Goal: Information Seeking & Learning: Learn about a topic

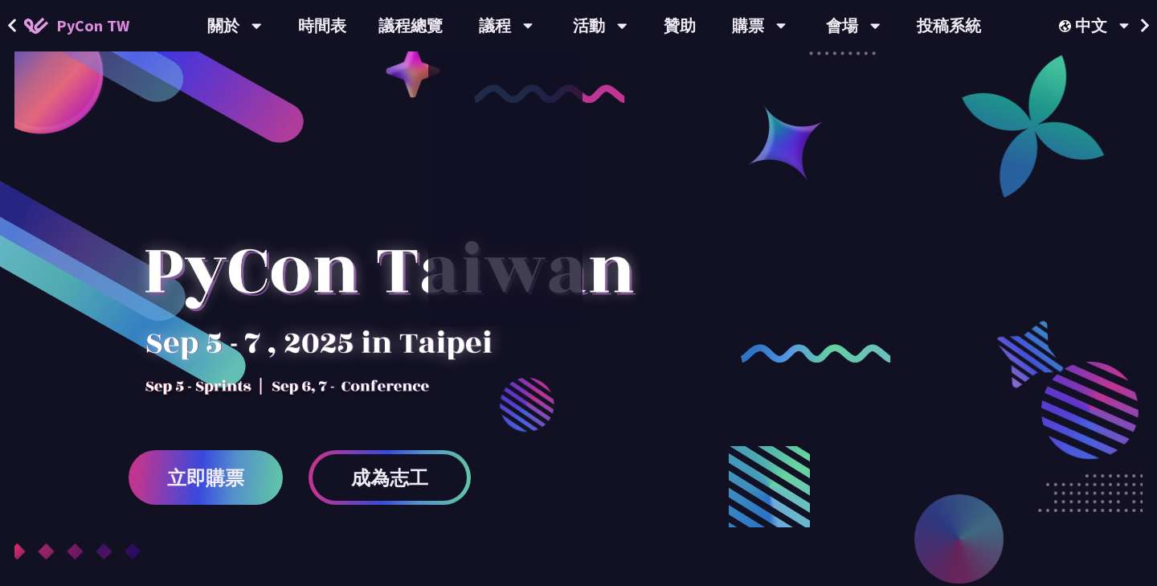
click at [355, 337] on div at bounding box center [389, 289] width 521 height 225
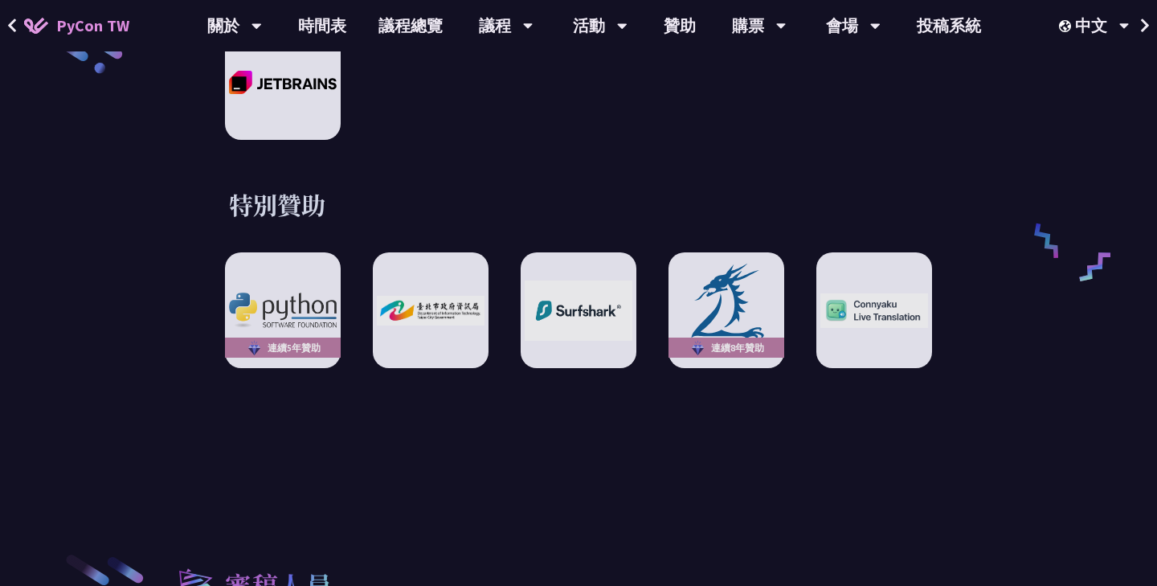
scroll to position [2556, 0]
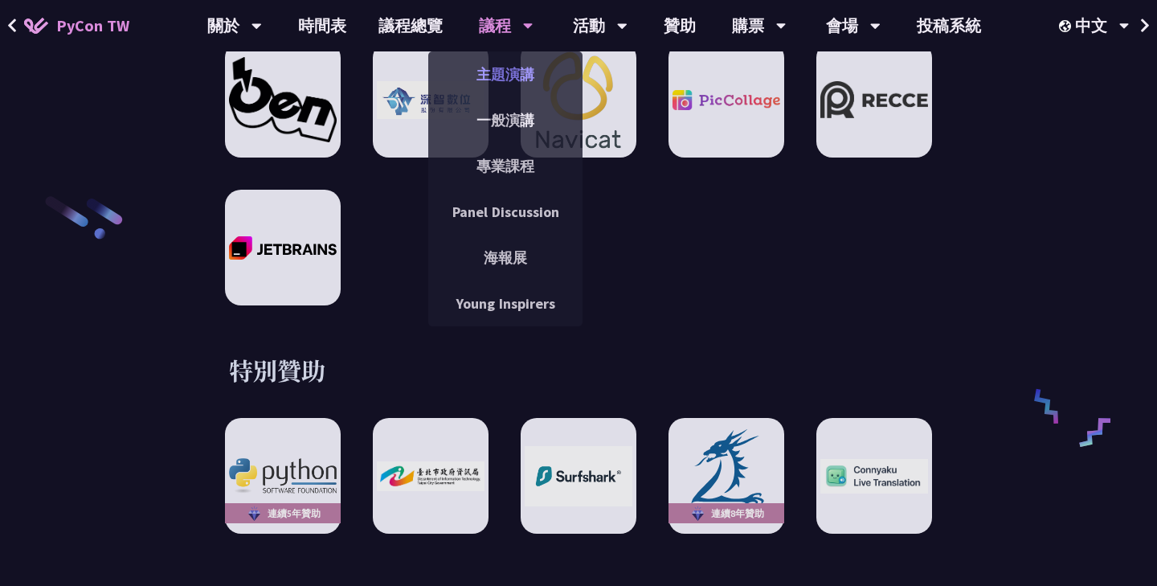
click at [508, 67] on link "主題演講" at bounding box center [505, 74] width 154 height 38
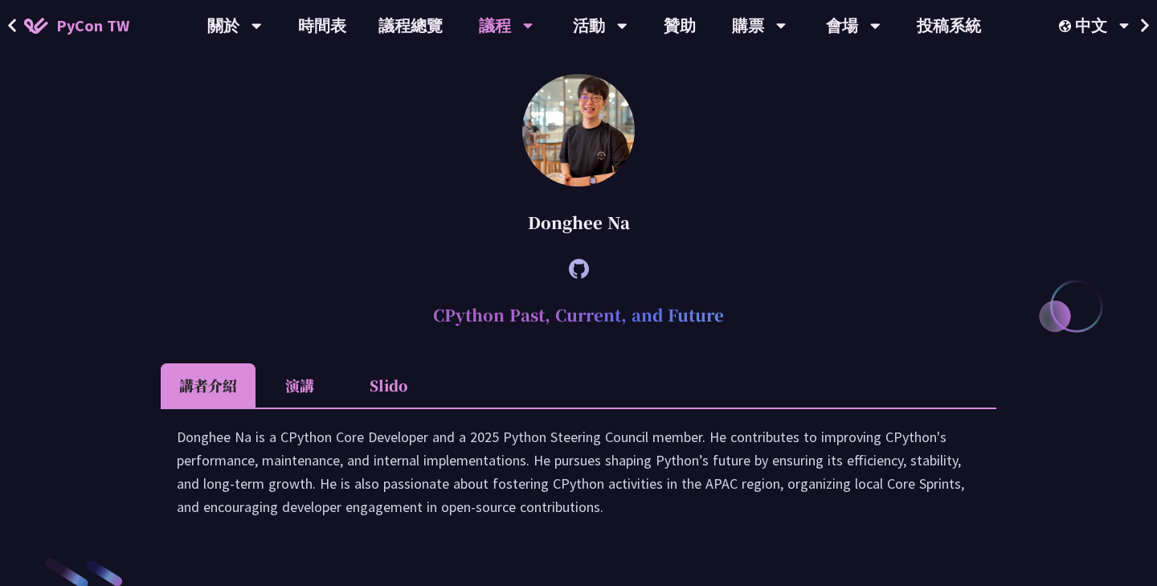
scroll to position [1773, 0]
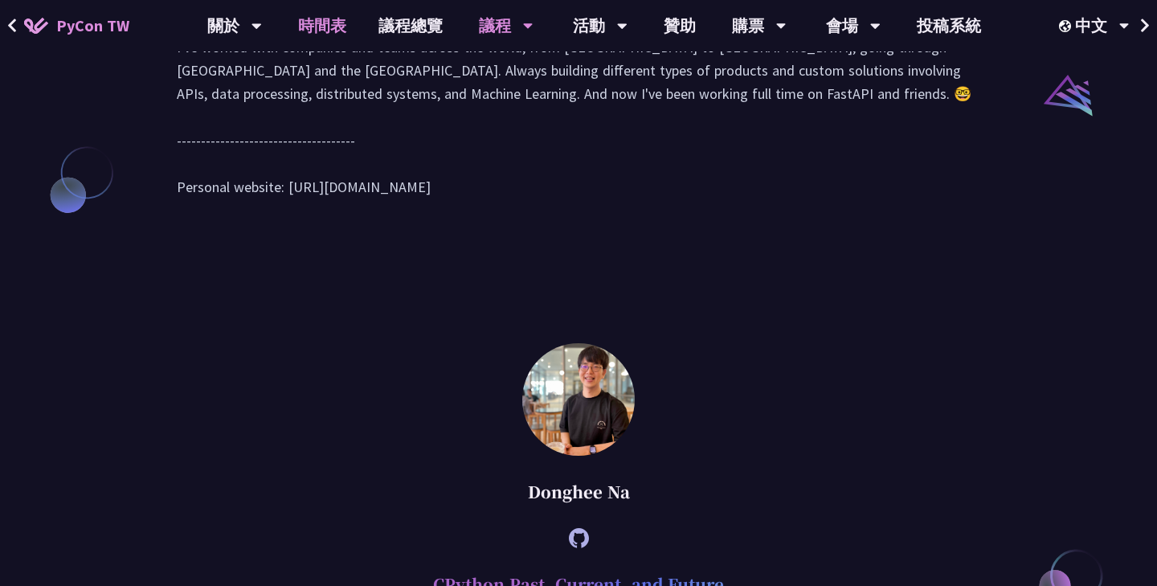
click at [315, 25] on link "時間表" at bounding box center [322, 25] width 80 height 51
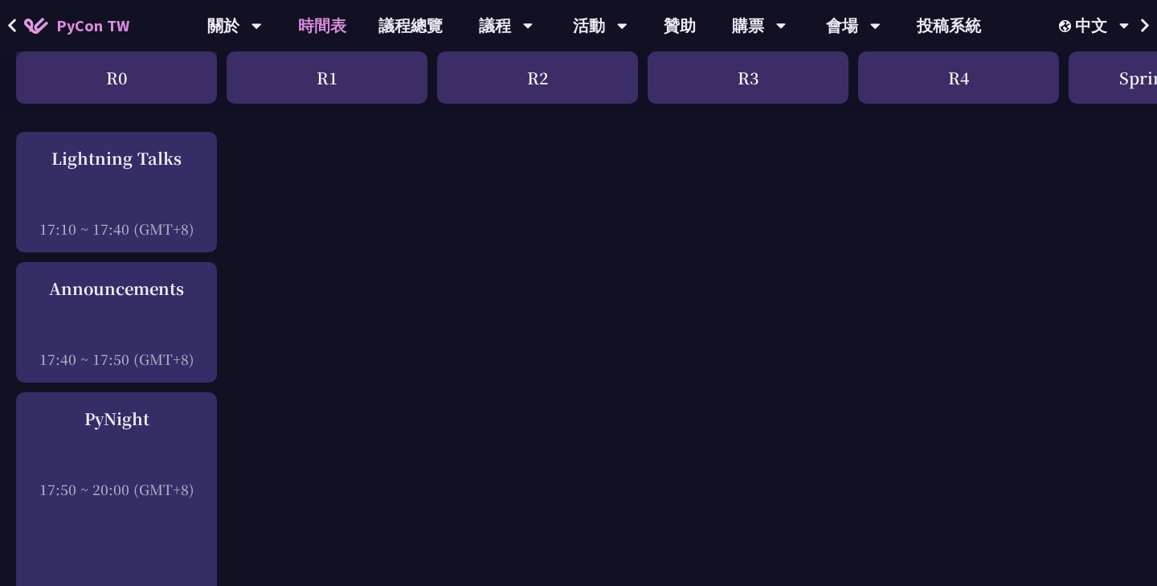
scroll to position [2310, 0]
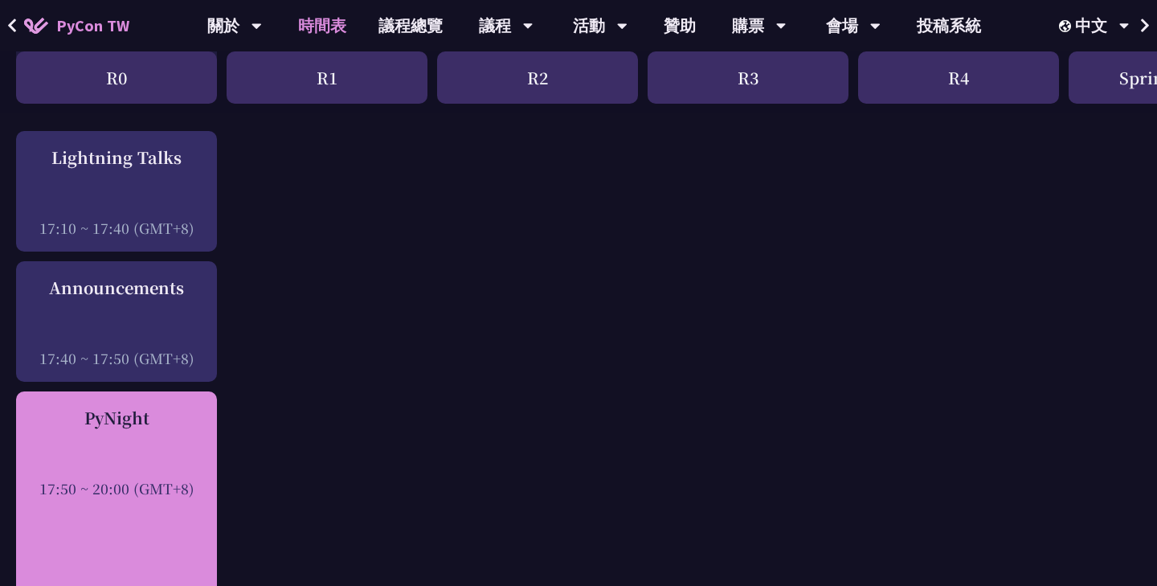
click at [141, 483] on div "17:50 ~ 20:00 (GMT+8)" at bounding box center [116, 488] width 185 height 20
click at [141, 500] on div "PyNight 17:50 ~ 20:00 (GMT+8)" at bounding box center [116, 511] width 201 height 241
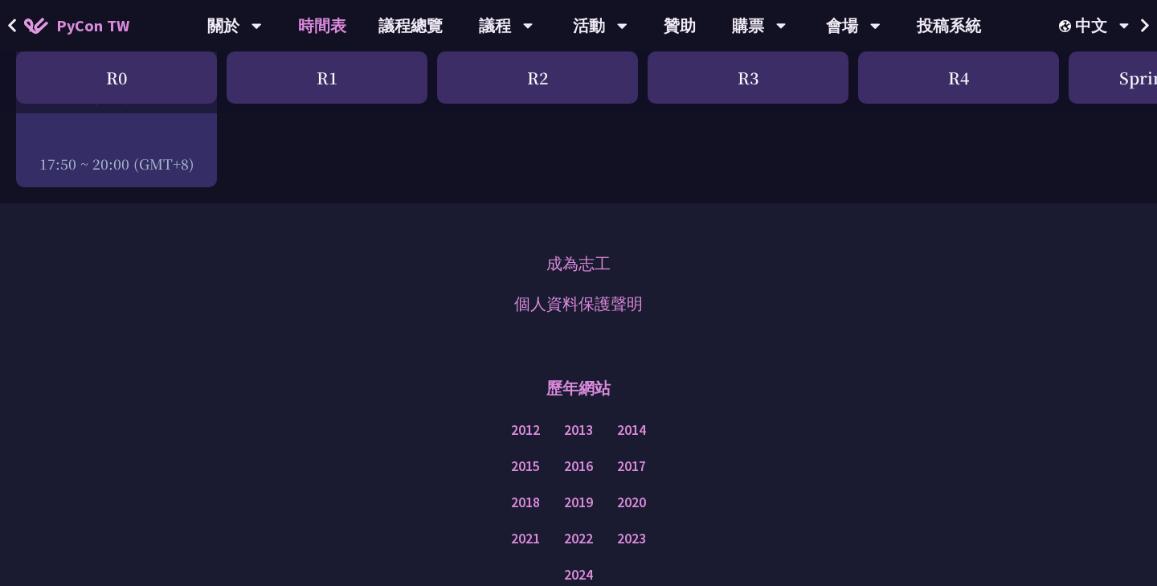
click at [325, 404] on div "歷年網站" at bounding box center [578, 388] width 1076 height 48
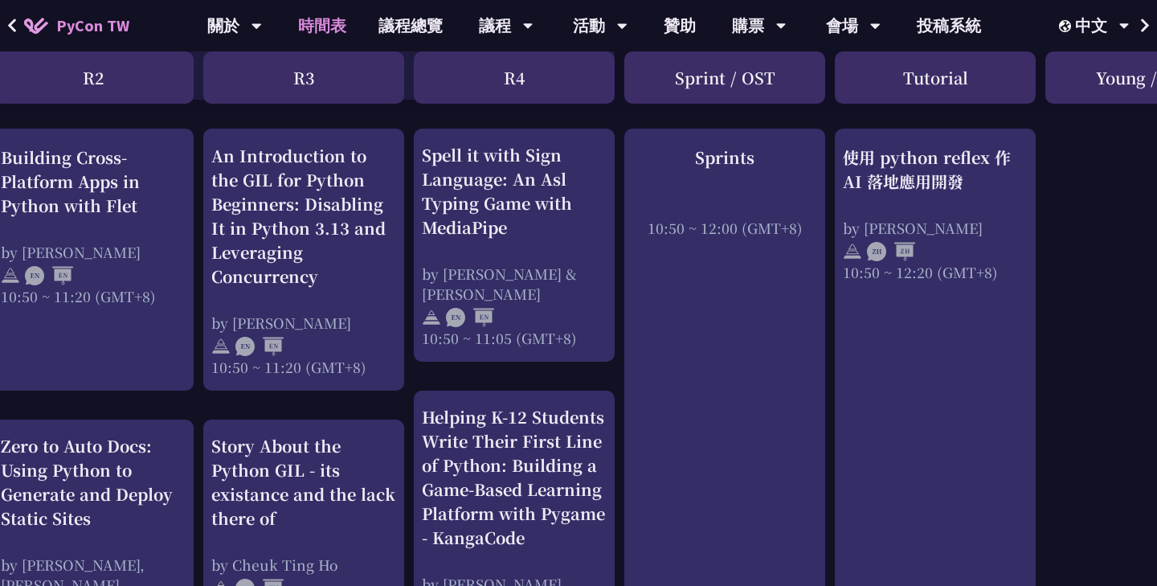
scroll to position [628, 238]
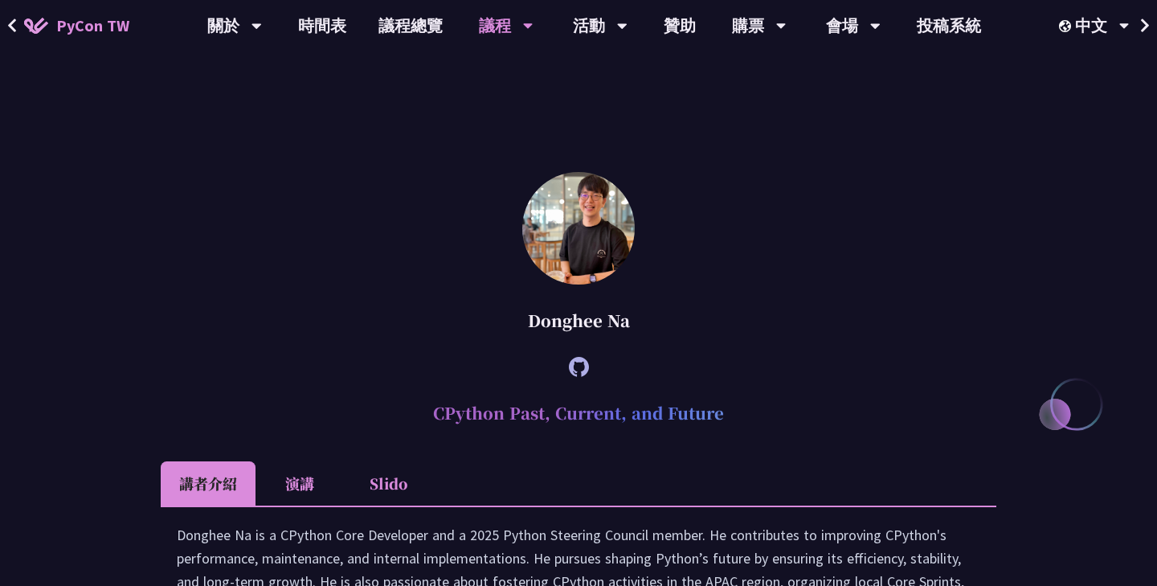
scroll to position [1948, 0]
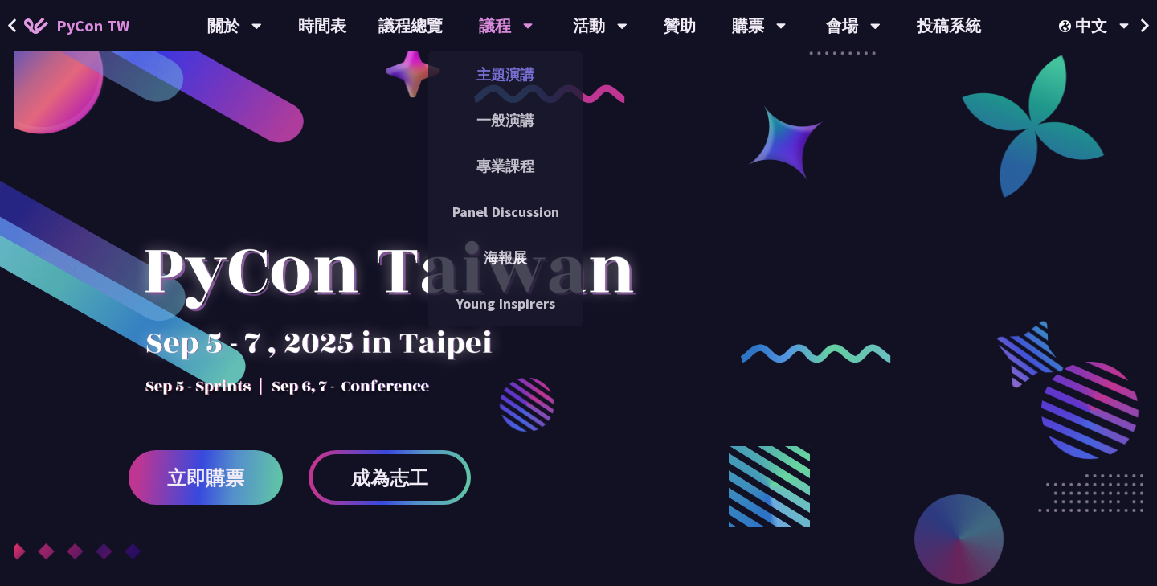
click at [500, 86] on link "主題演講" at bounding box center [505, 74] width 154 height 38
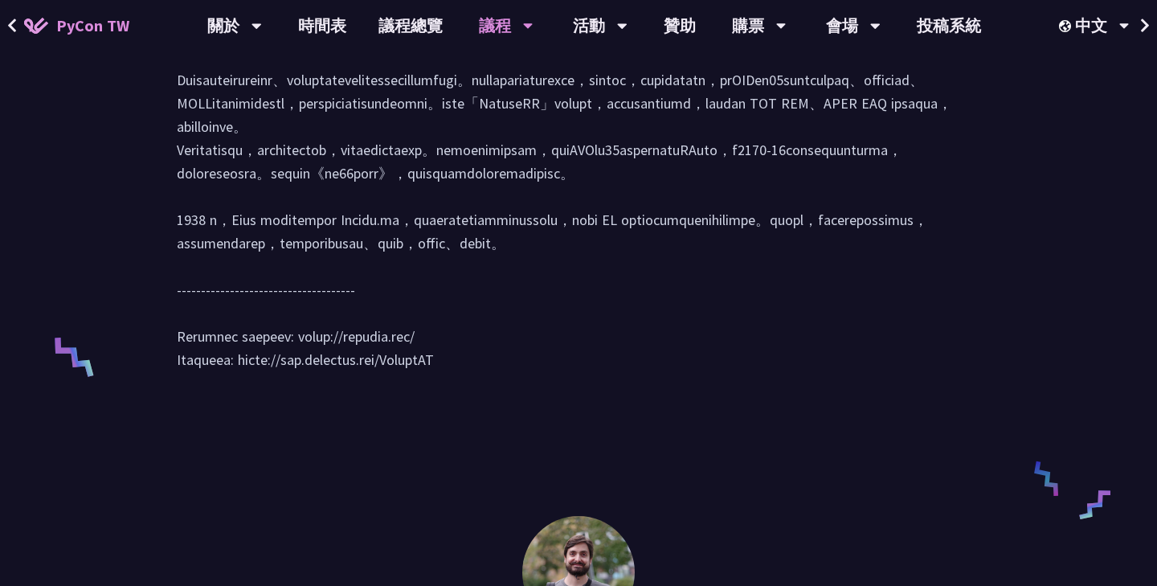
scroll to position [897, 0]
click at [310, 34] on link "時間表" at bounding box center [322, 25] width 80 height 51
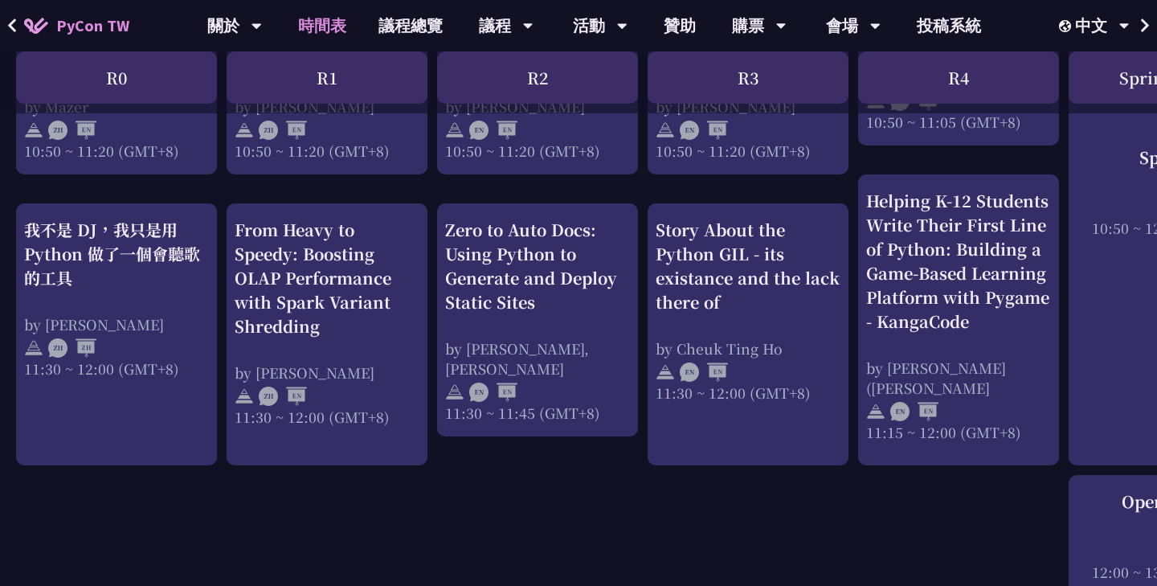
scroll to position [845, 0]
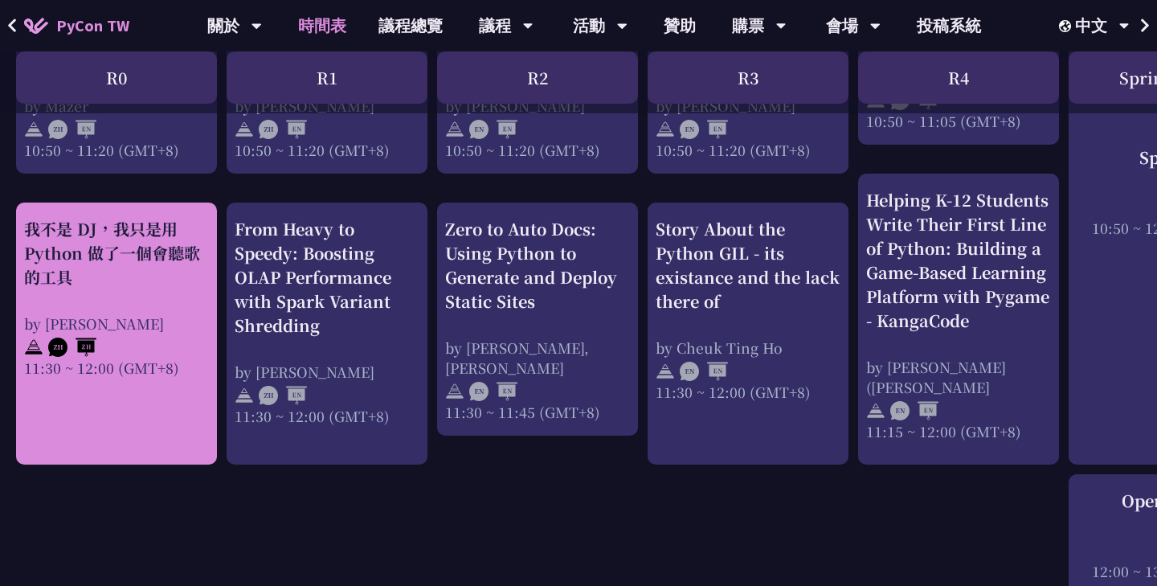
click at [54, 308] on div "我不是 DJ，我只是用 Python 做了一個會聽歌的工具 by 羅經凱 11:30 ~ 12:00 (GMT+8)" at bounding box center [116, 297] width 185 height 161
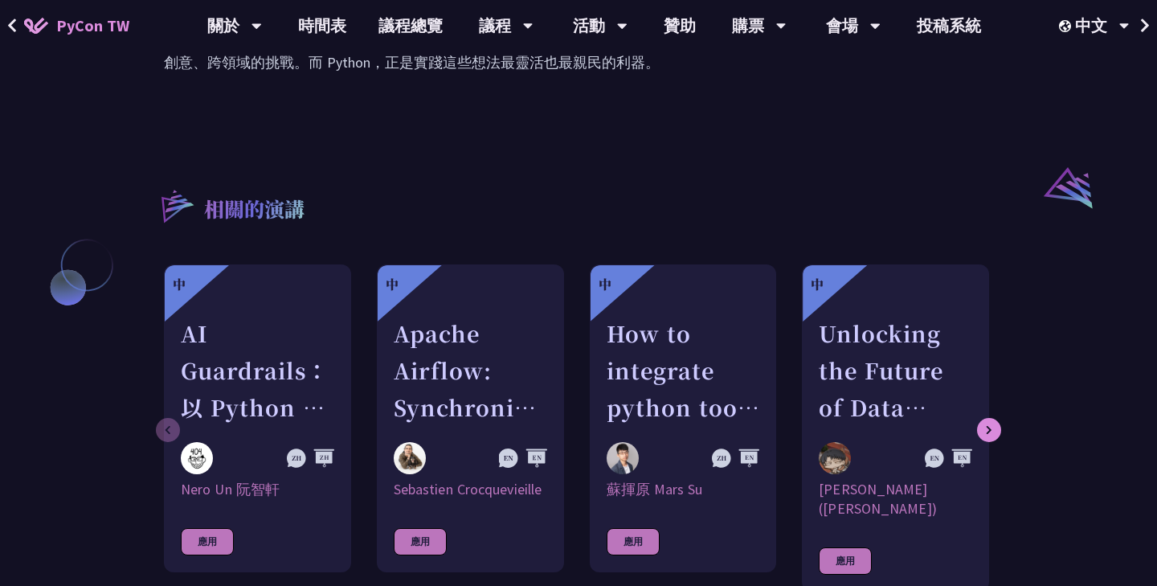
scroll to position [1232, 0]
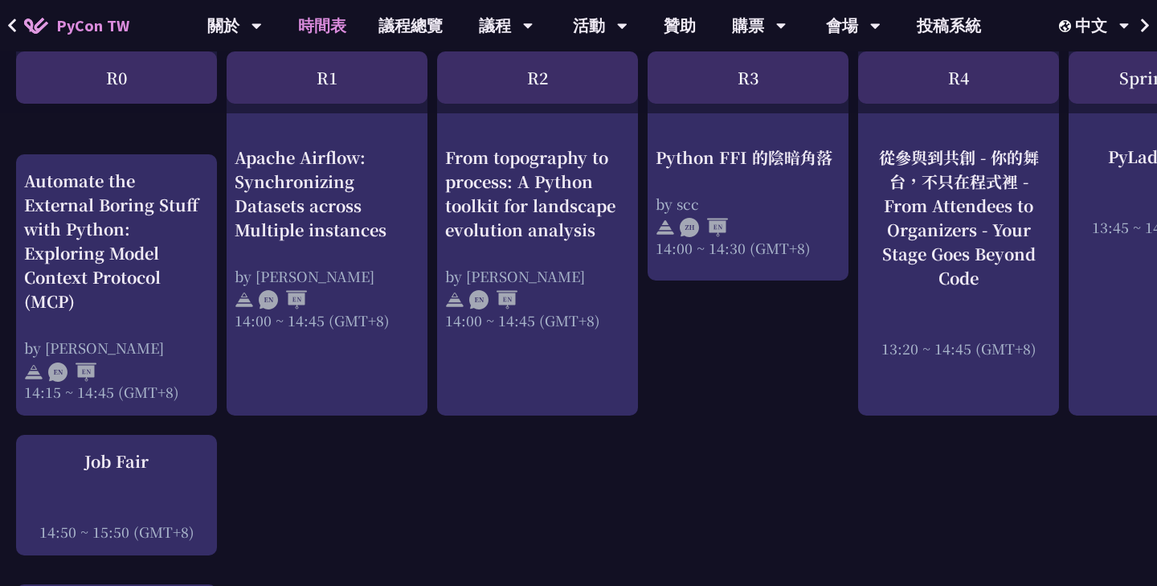
scroll to position [1710, 0]
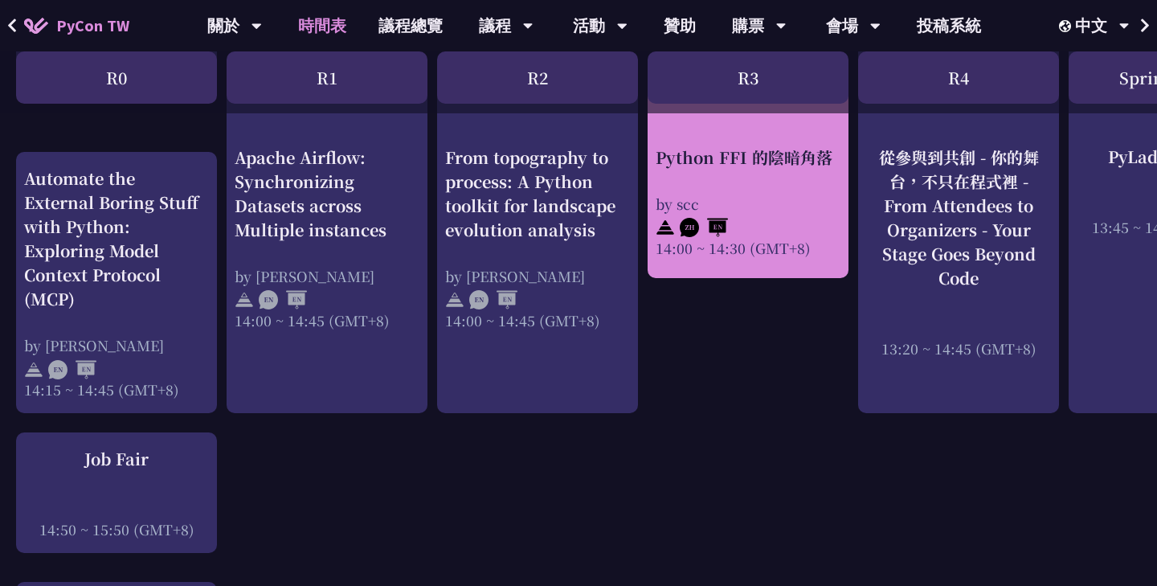
click at [738, 224] on div at bounding box center [748, 225] width 185 height 24
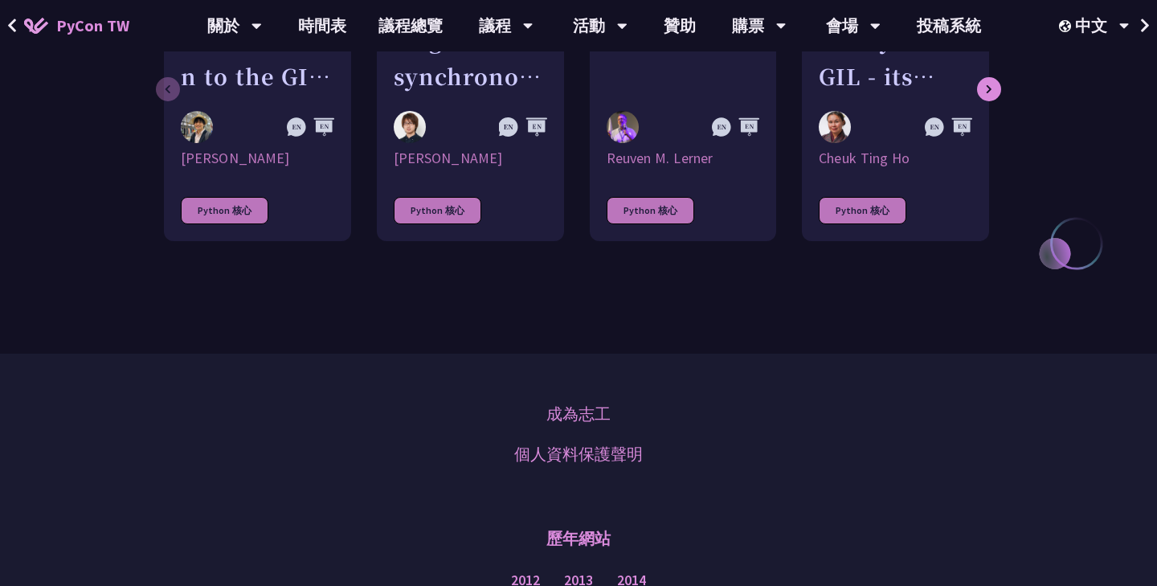
scroll to position [1661, 0]
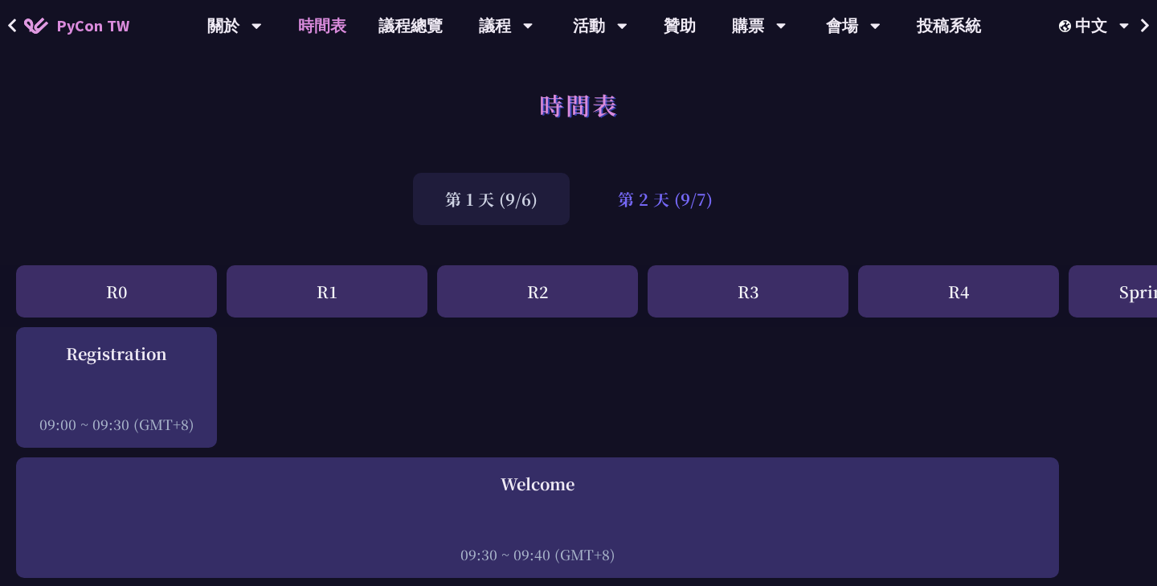
click at [711, 200] on div "第 2 天 (9/7)" at bounding box center [665, 199] width 159 height 52
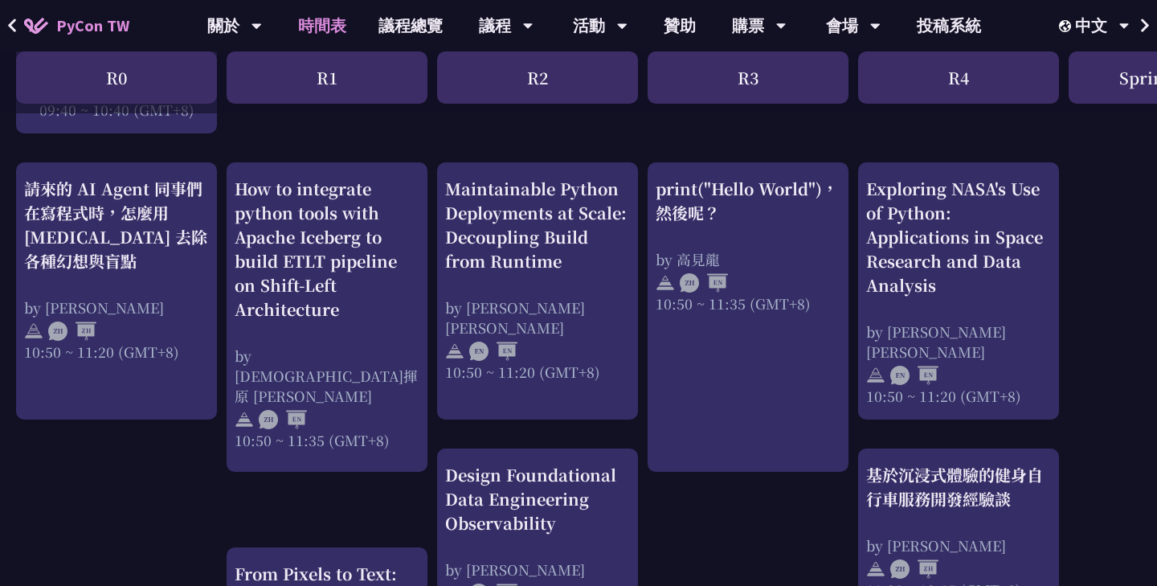
scroll to position [623, 0]
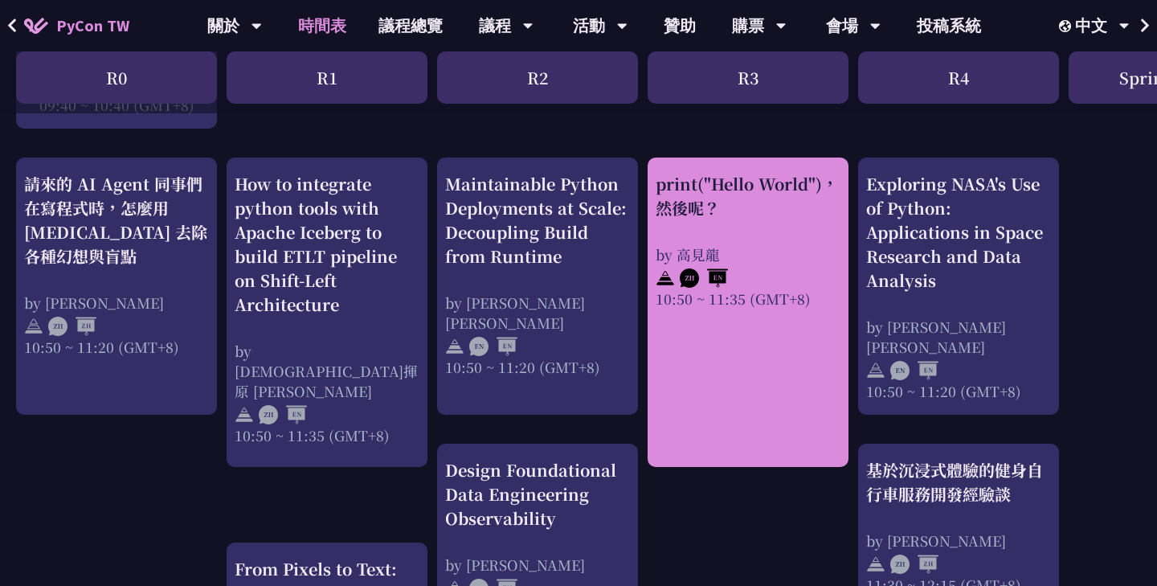
click at [691, 301] on div "10:50 ~ 11:35 (GMT+8)" at bounding box center [748, 298] width 185 height 20
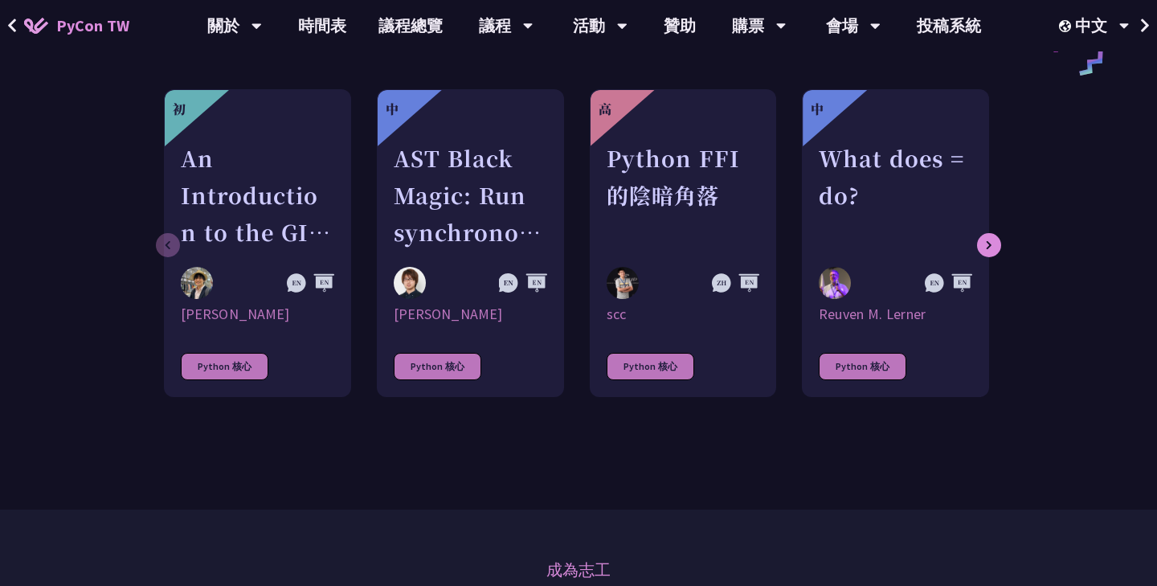
scroll to position [890, 0]
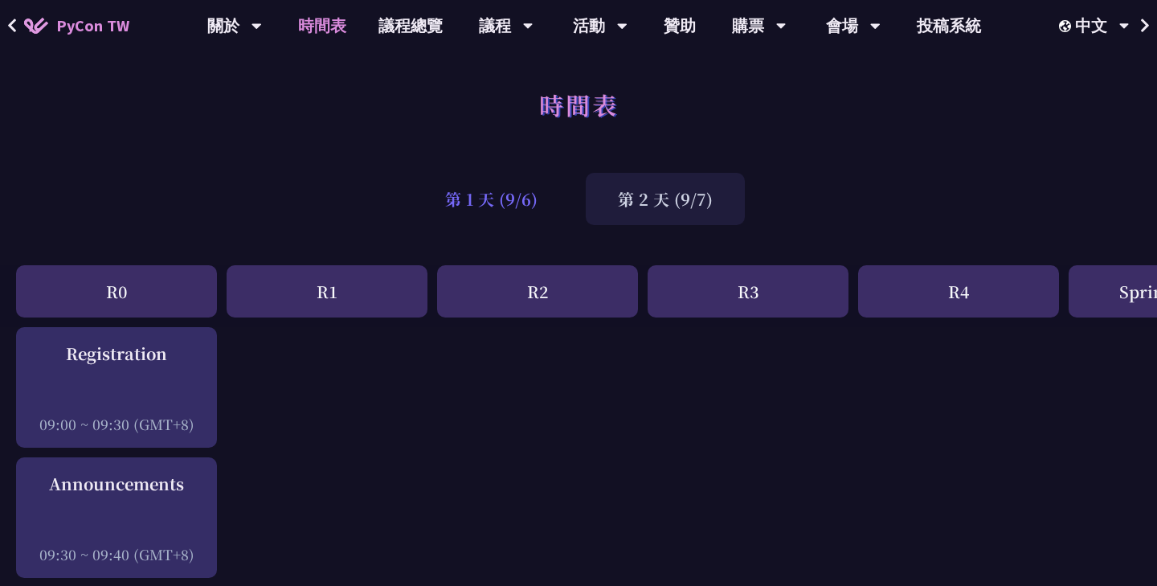
click at [472, 188] on div "第 1 天 (9/6)" at bounding box center [491, 199] width 157 height 52
